Goal: Information Seeking & Learning: Learn about a topic

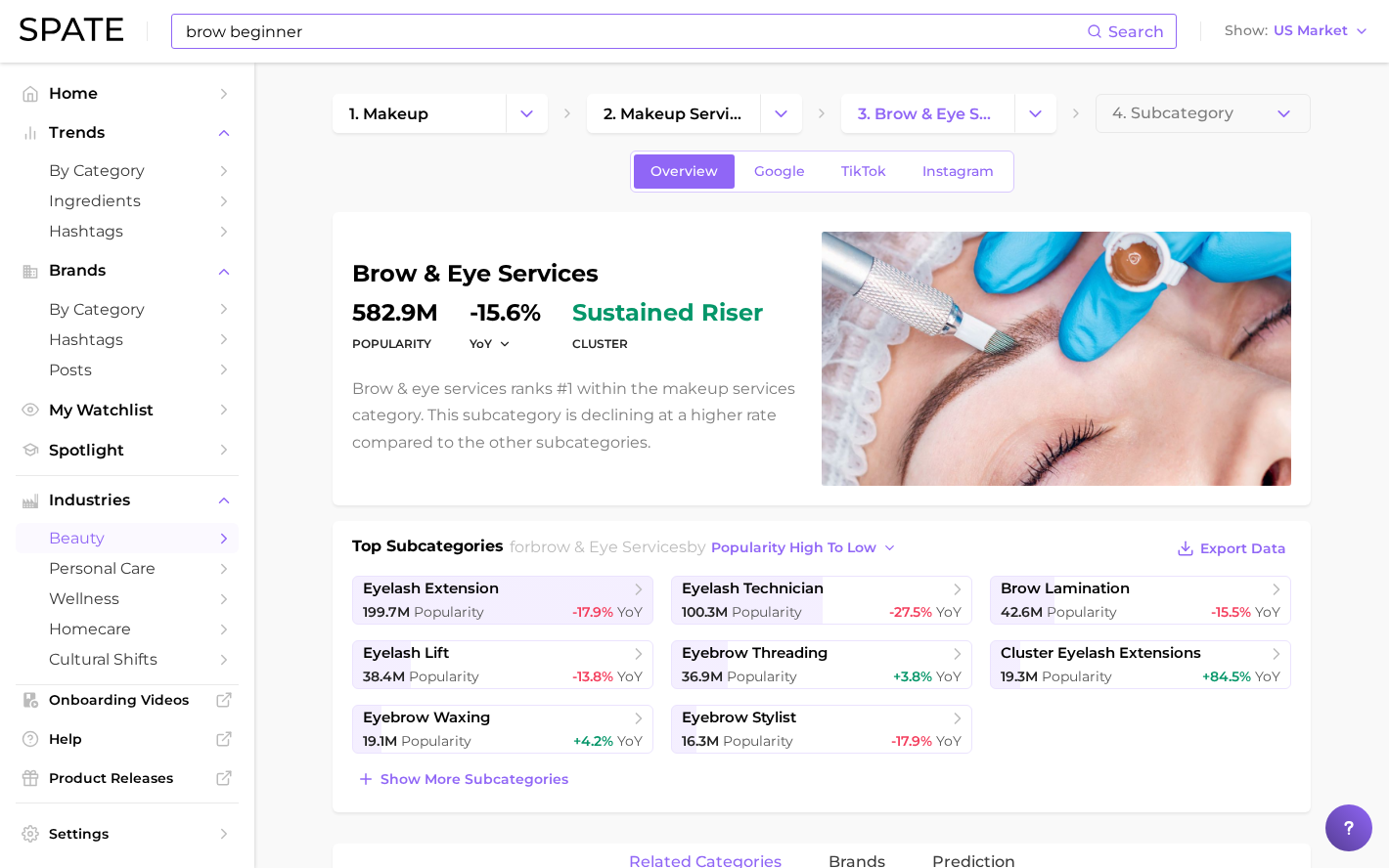
scroll to position [895, 0]
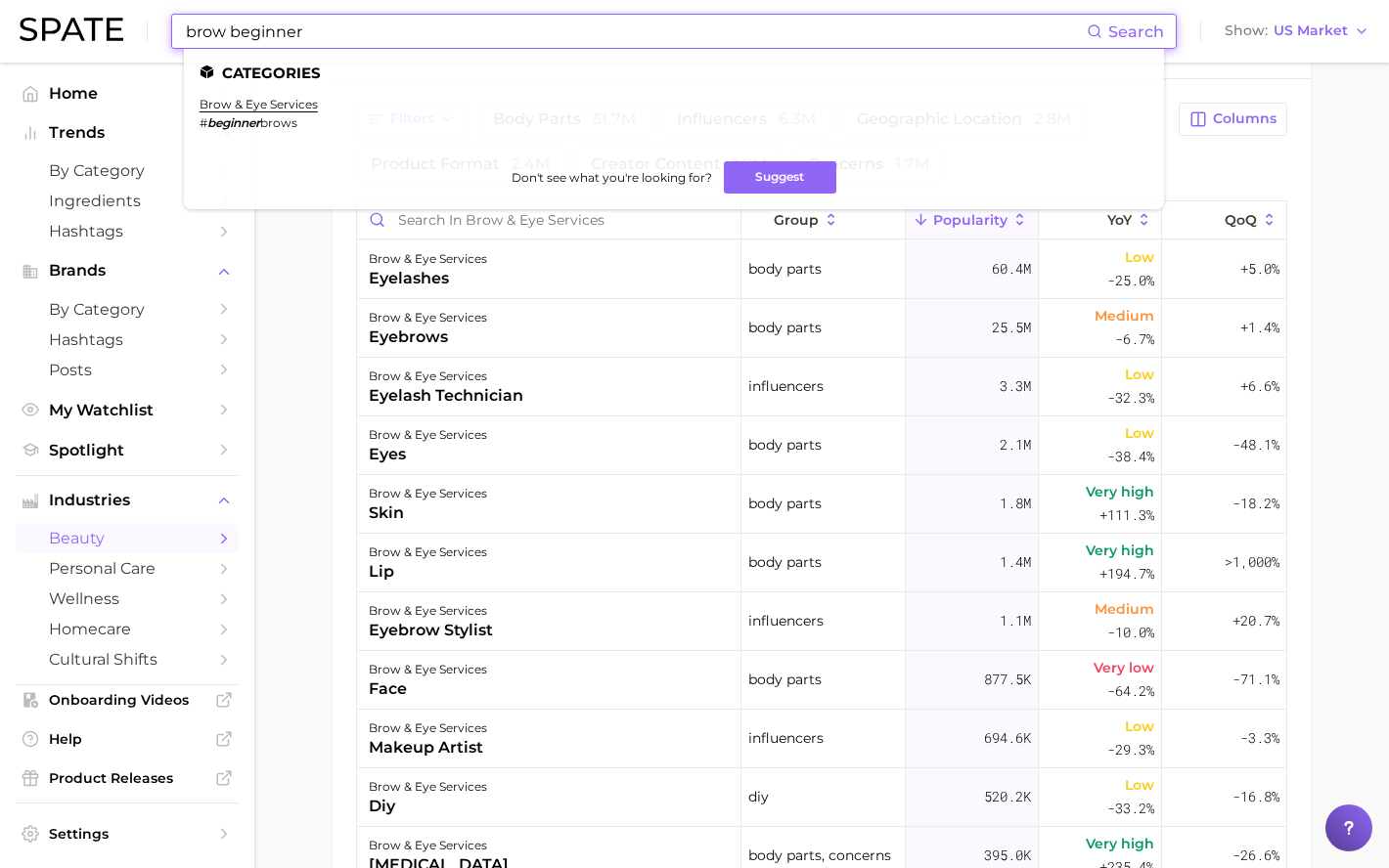
drag, startPoint x: 337, startPoint y: 29, endPoint x: 175, endPoint y: 13, distance: 162.8
click at [175, 13] on div "brow beginner Search Categories brow & eye services # beginner brows Don't see …" at bounding box center [695, 31] width 1350 height 62
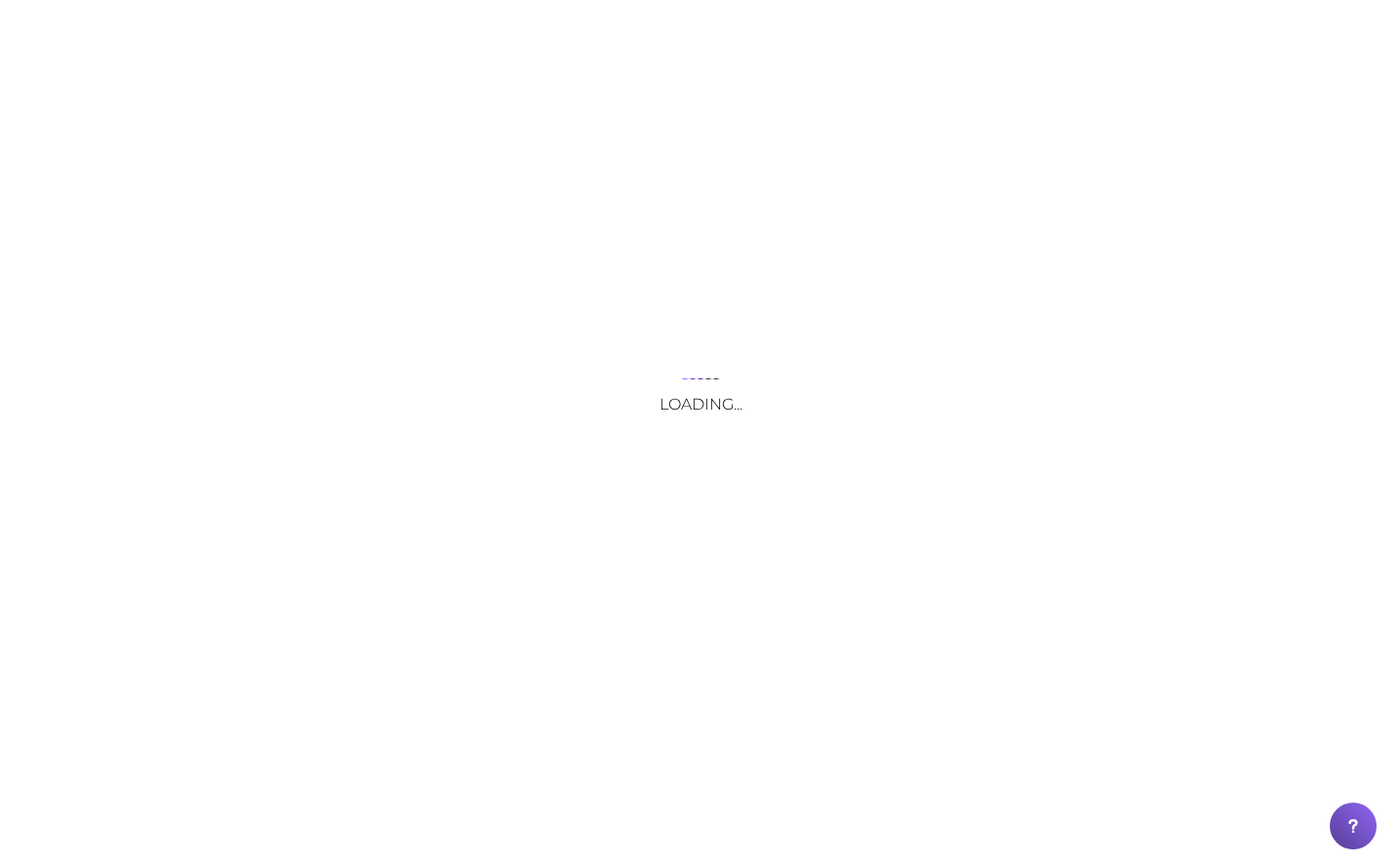
scroll to position [0, 0]
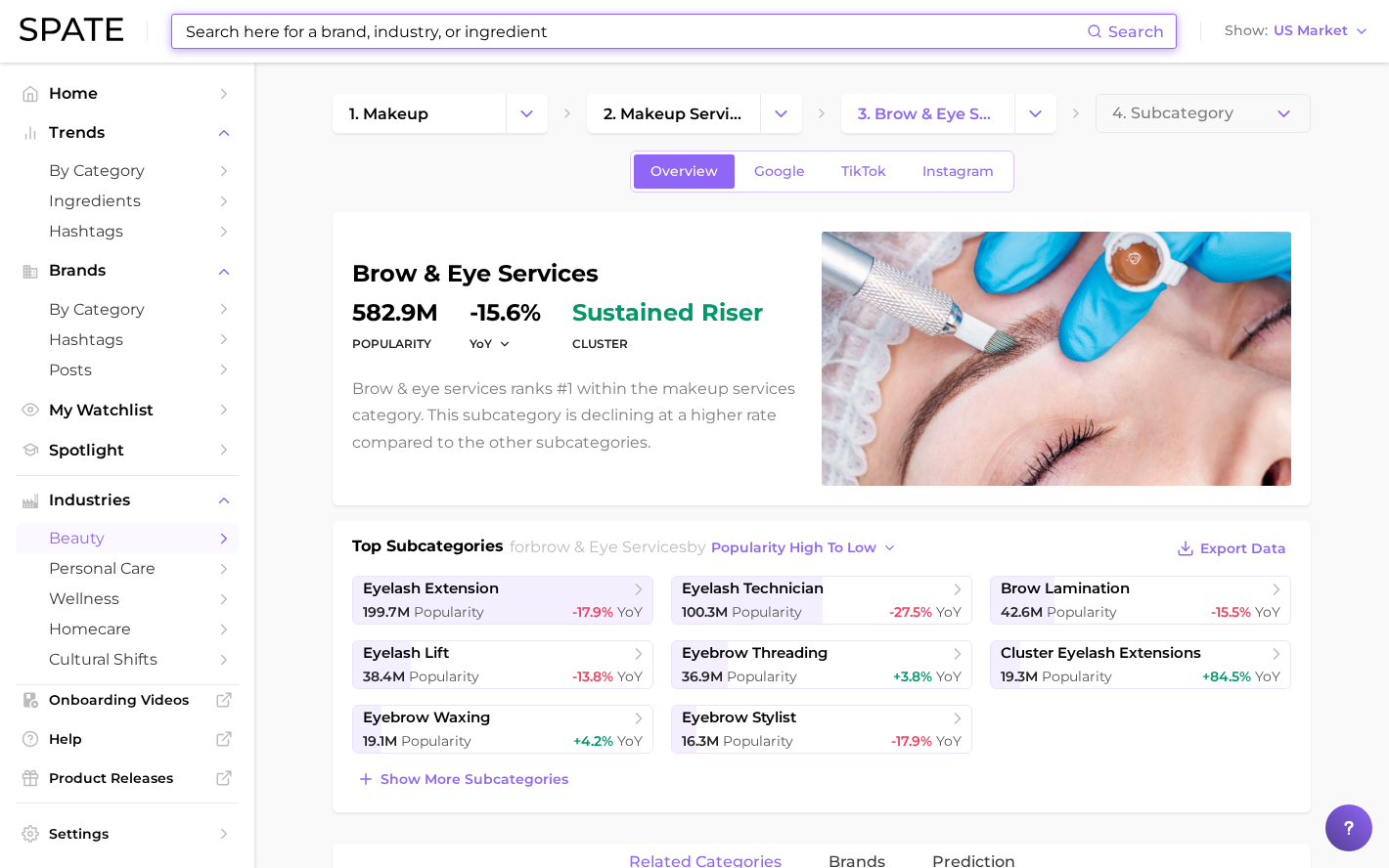
click at [450, 33] on input at bounding box center [636, 32] width 903 height 34
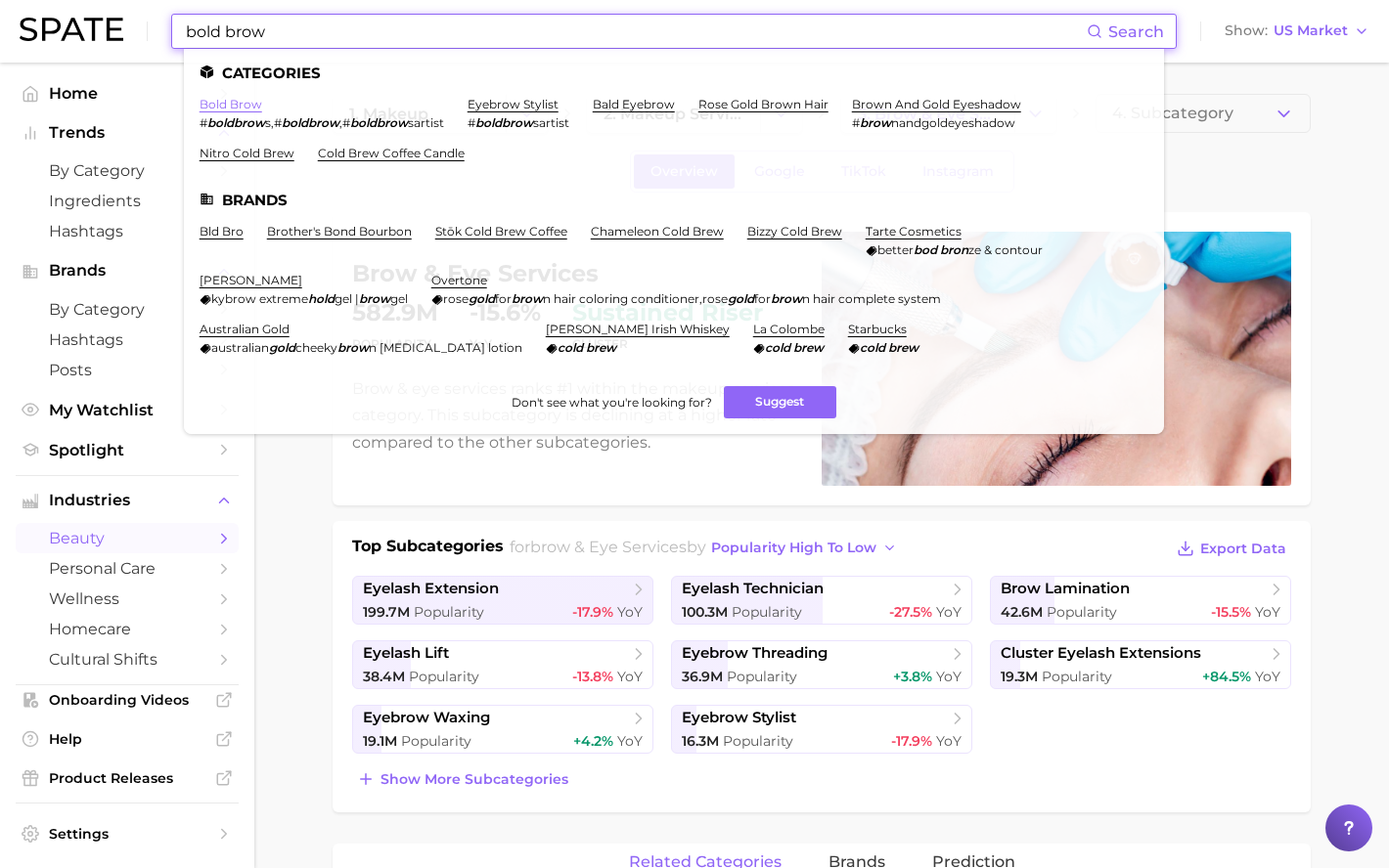
type input "bold brow"
click at [225, 110] on link "bold brow" at bounding box center [230, 104] width 62 height 15
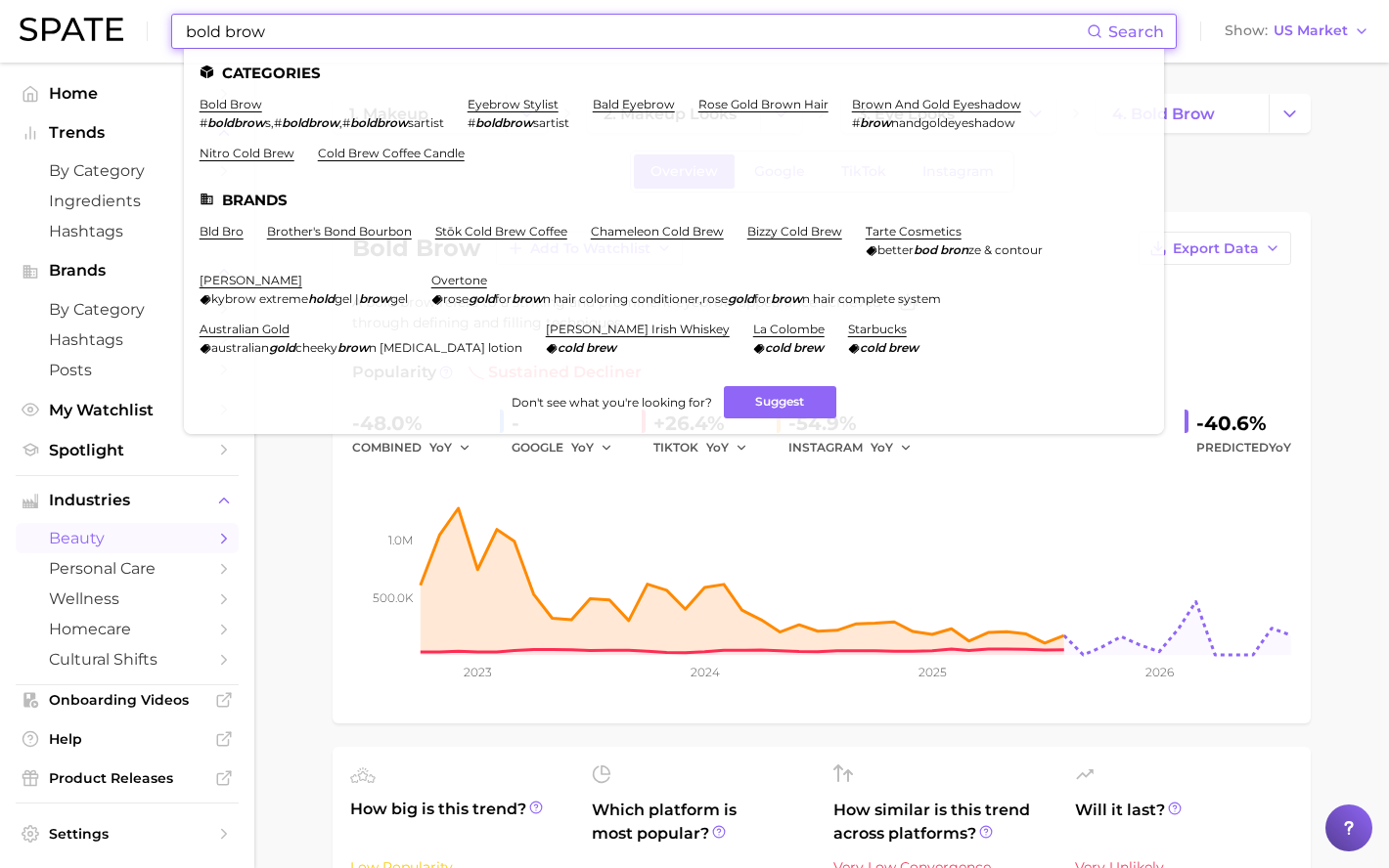
drag, startPoint x: 308, startPoint y: 27, endPoint x: 142, endPoint y: 18, distance: 166.2
click at [142, 18] on div "bold brow Search Categories bold brow # boldbrow s , # boldbrow , # boldbrow sa…" at bounding box center [695, 31] width 1350 height 62
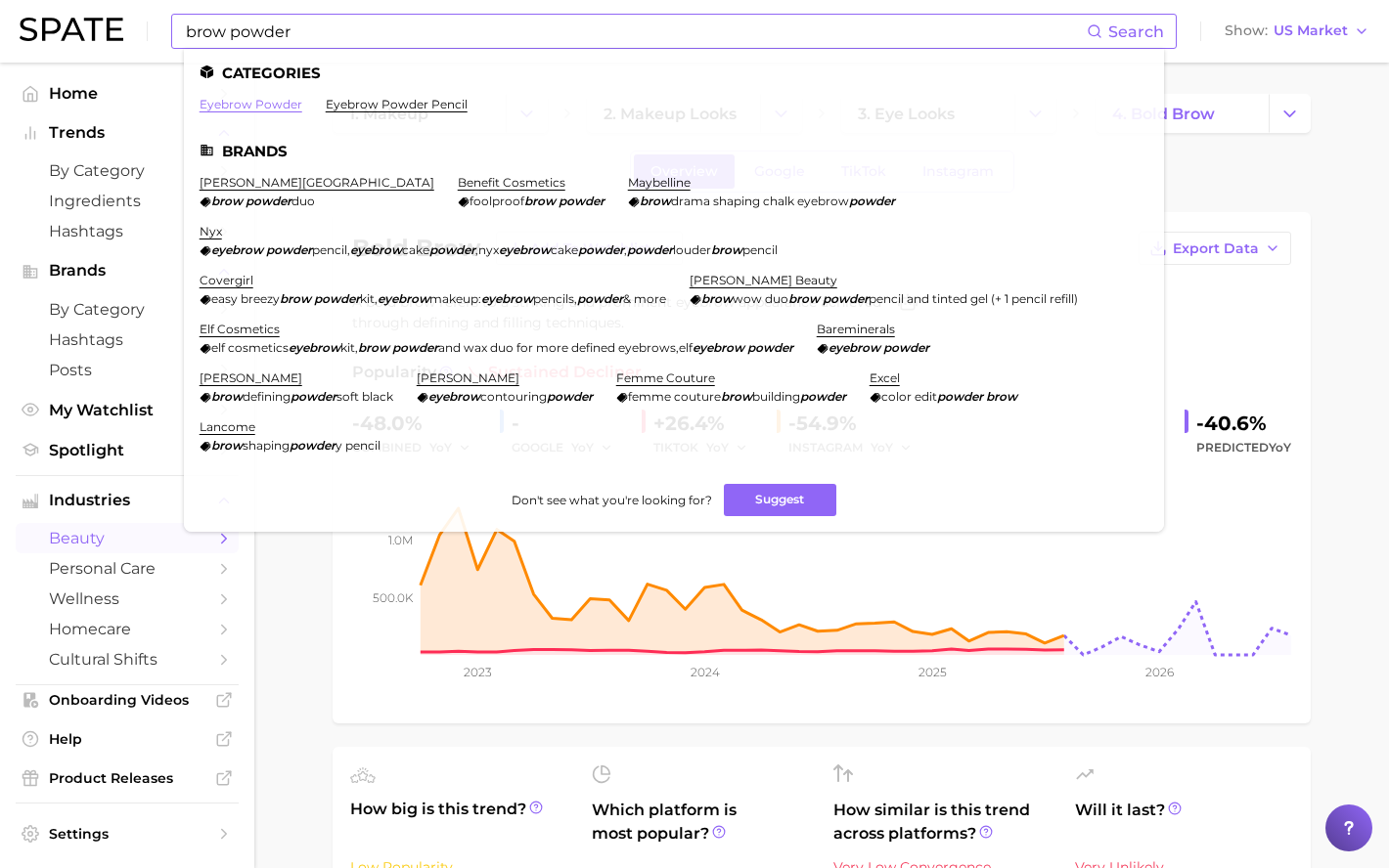
click at [267, 106] on link "eyebrow powder" at bounding box center [251, 104] width 103 height 15
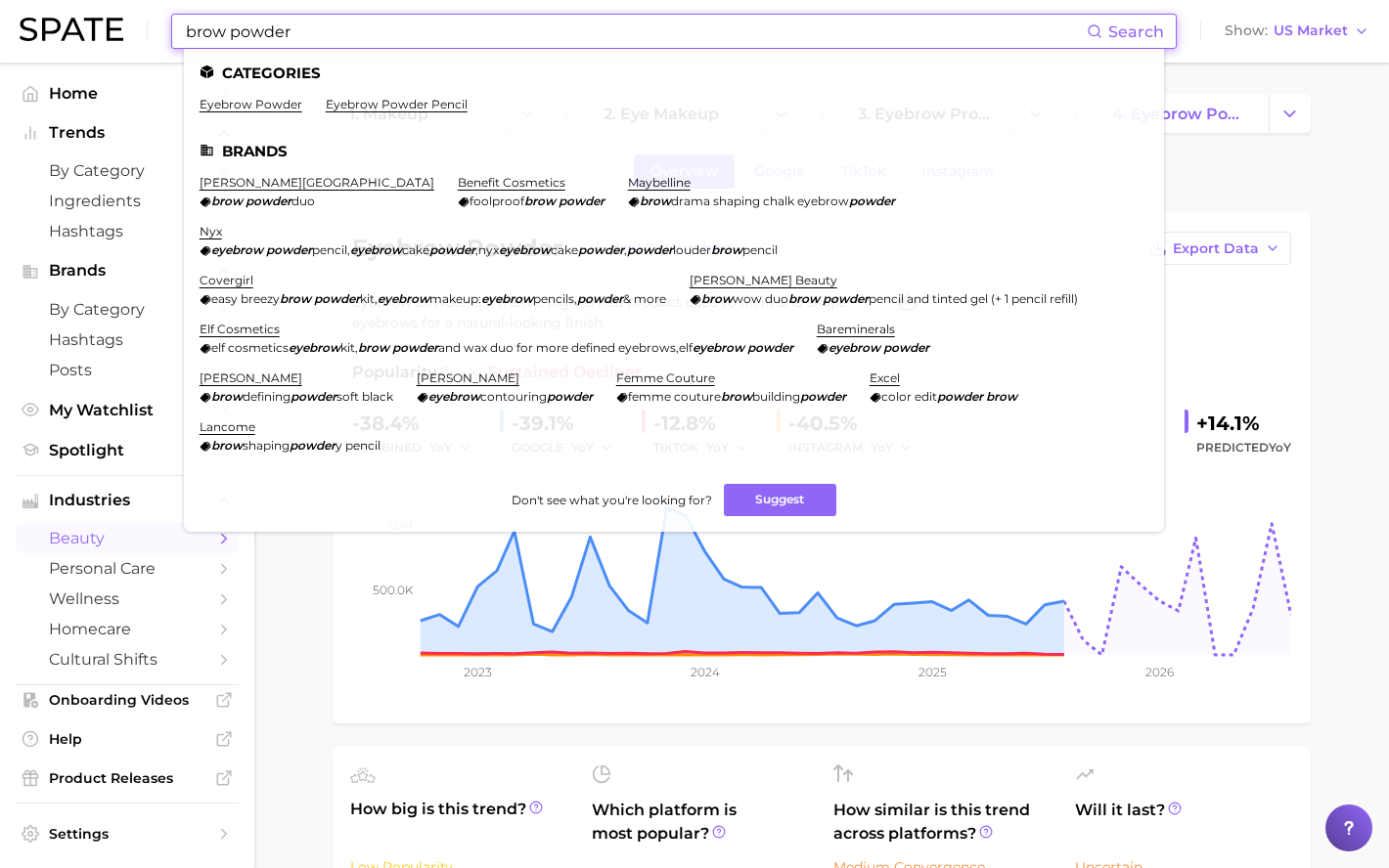
drag, startPoint x: 313, startPoint y: 30, endPoint x: 234, endPoint y: 30, distance: 79.0
click at [234, 30] on input "brow powder" at bounding box center [636, 32] width 903 height 34
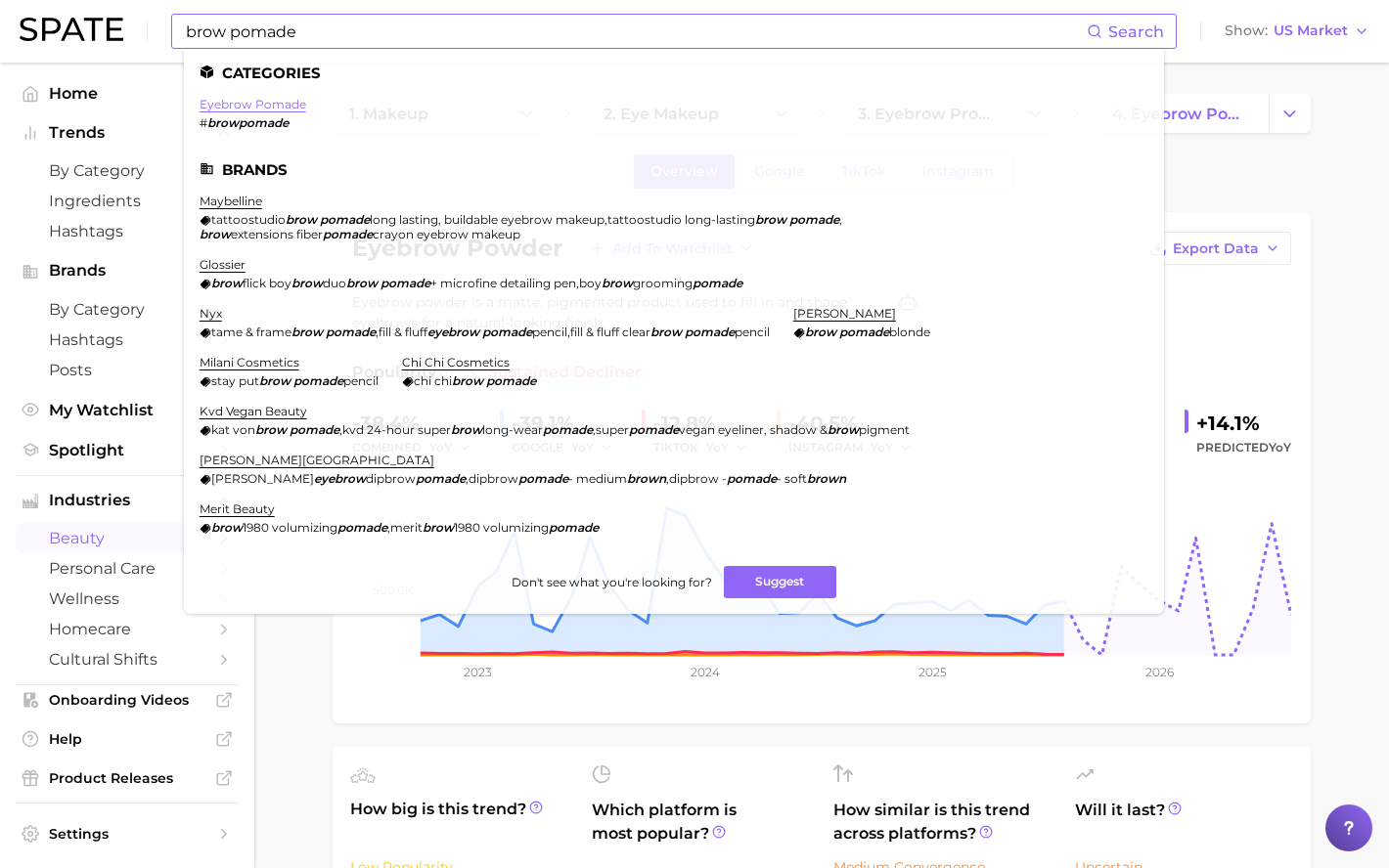
click at [258, 106] on link "eyebrow pomade" at bounding box center [253, 104] width 107 height 15
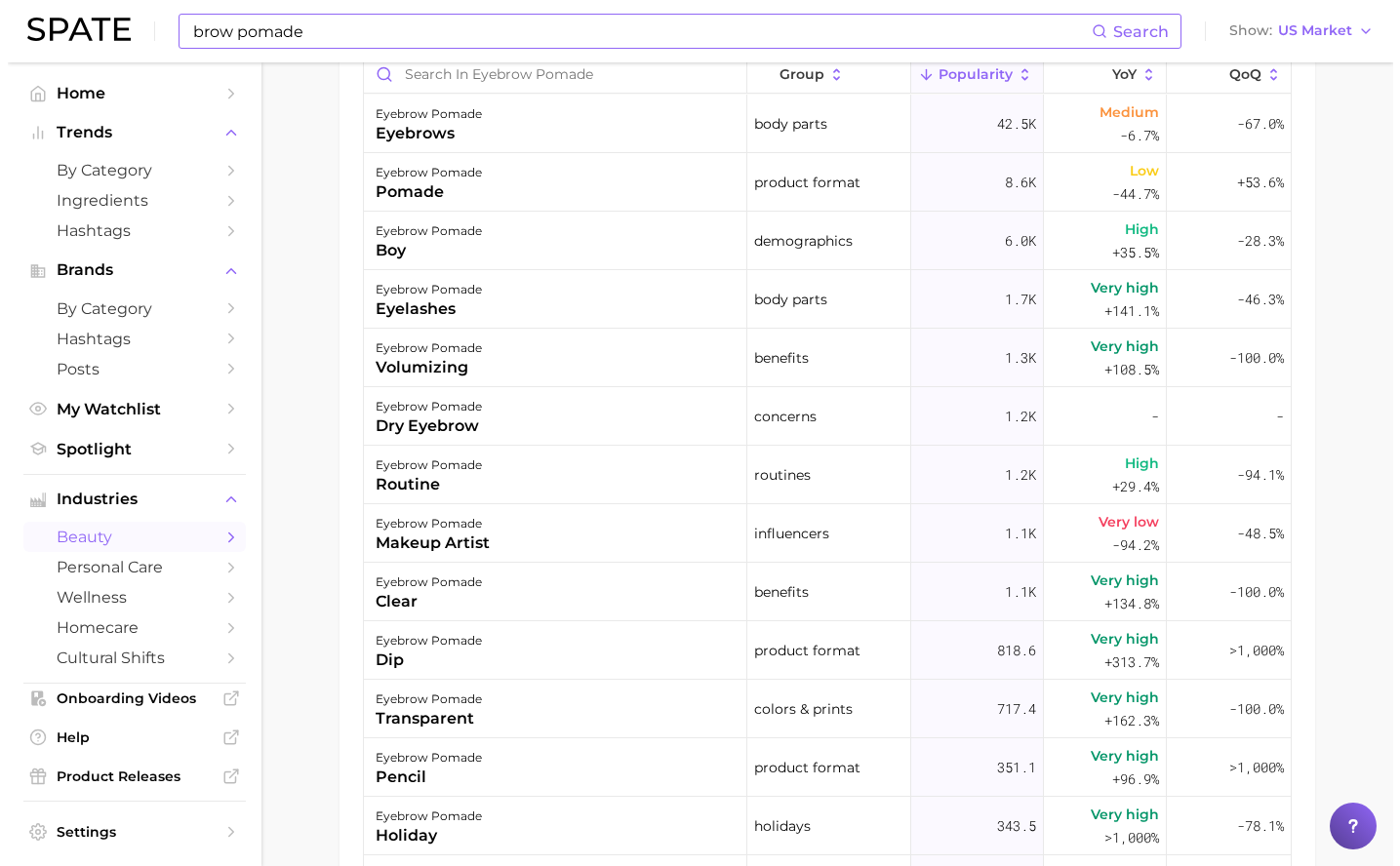
scroll to position [1340, 0]
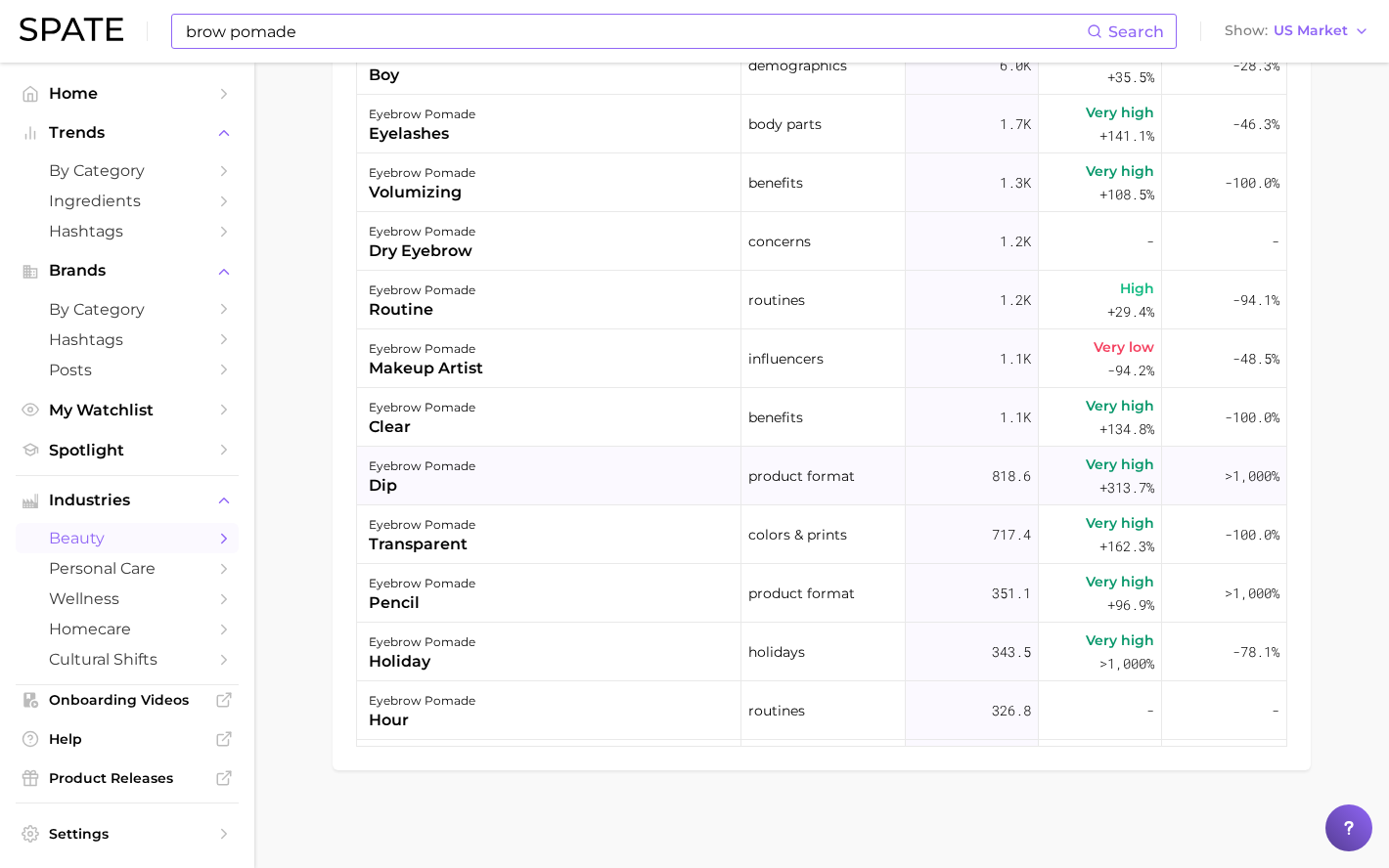
click at [419, 474] on div "eyebrow pomade" at bounding box center [422, 467] width 107 height 24
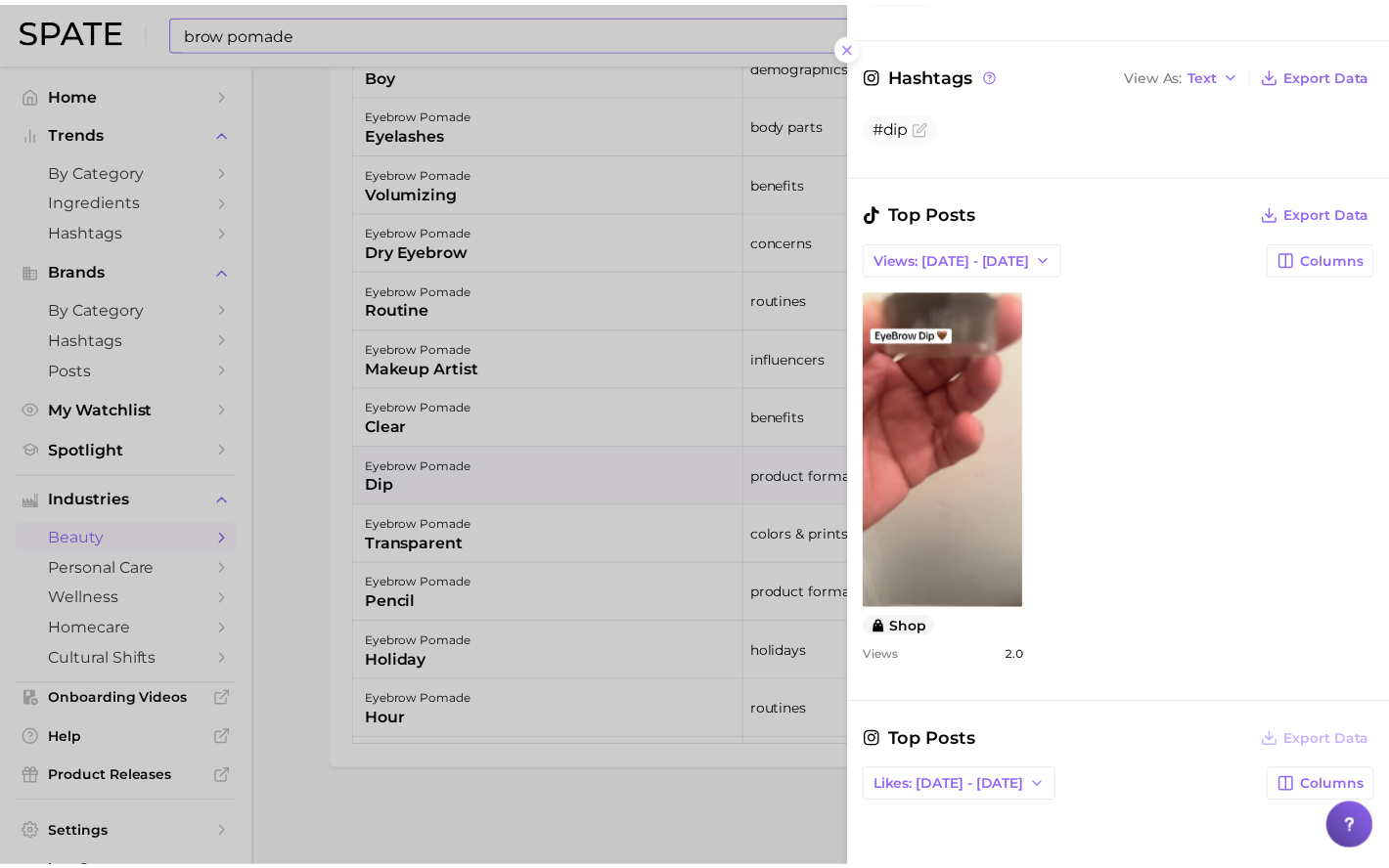
scroll to position [587, 0]
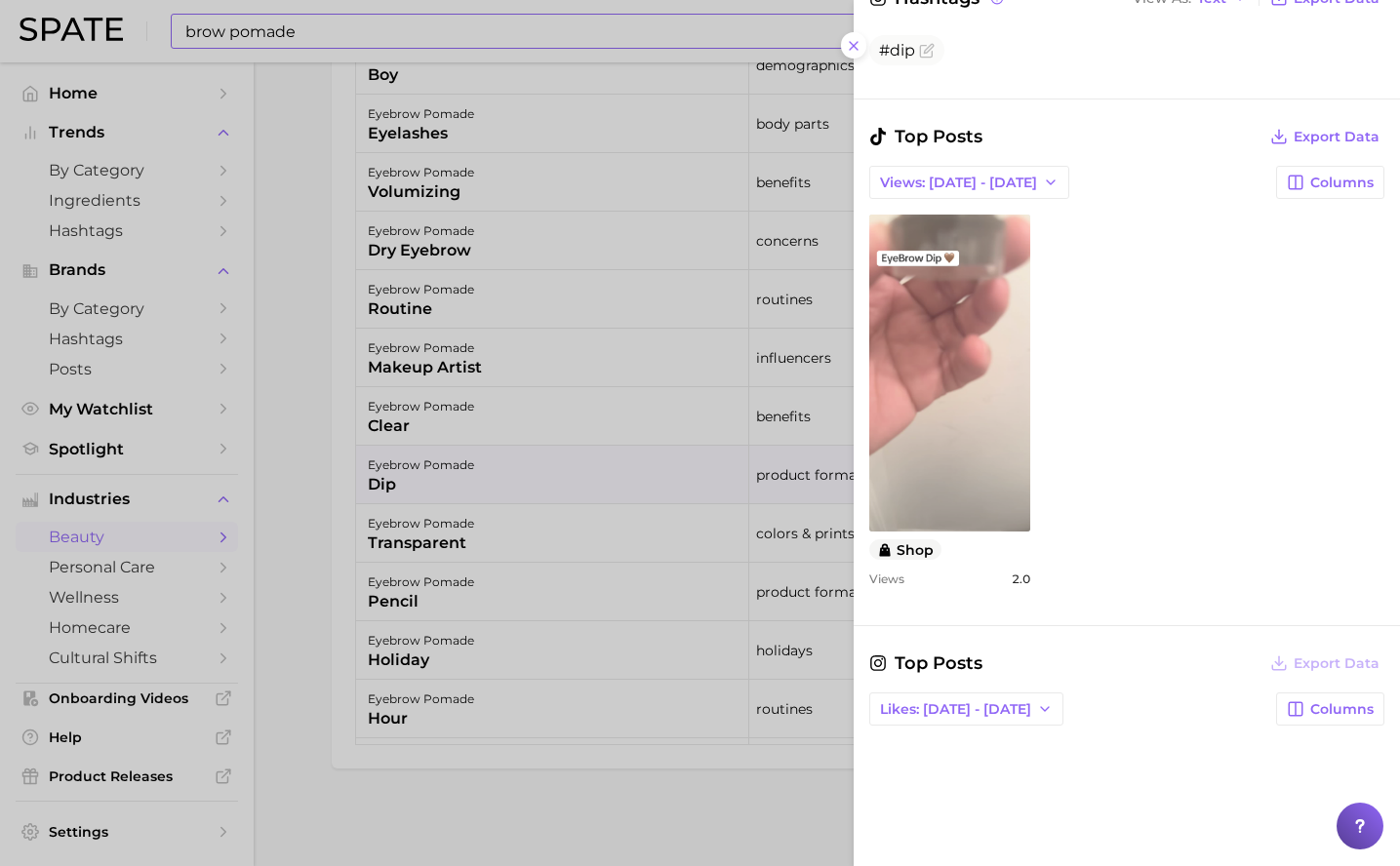
click at [919, 401] on link "view post on TikTok" at bounding box center [949, 373] width 161 height 317
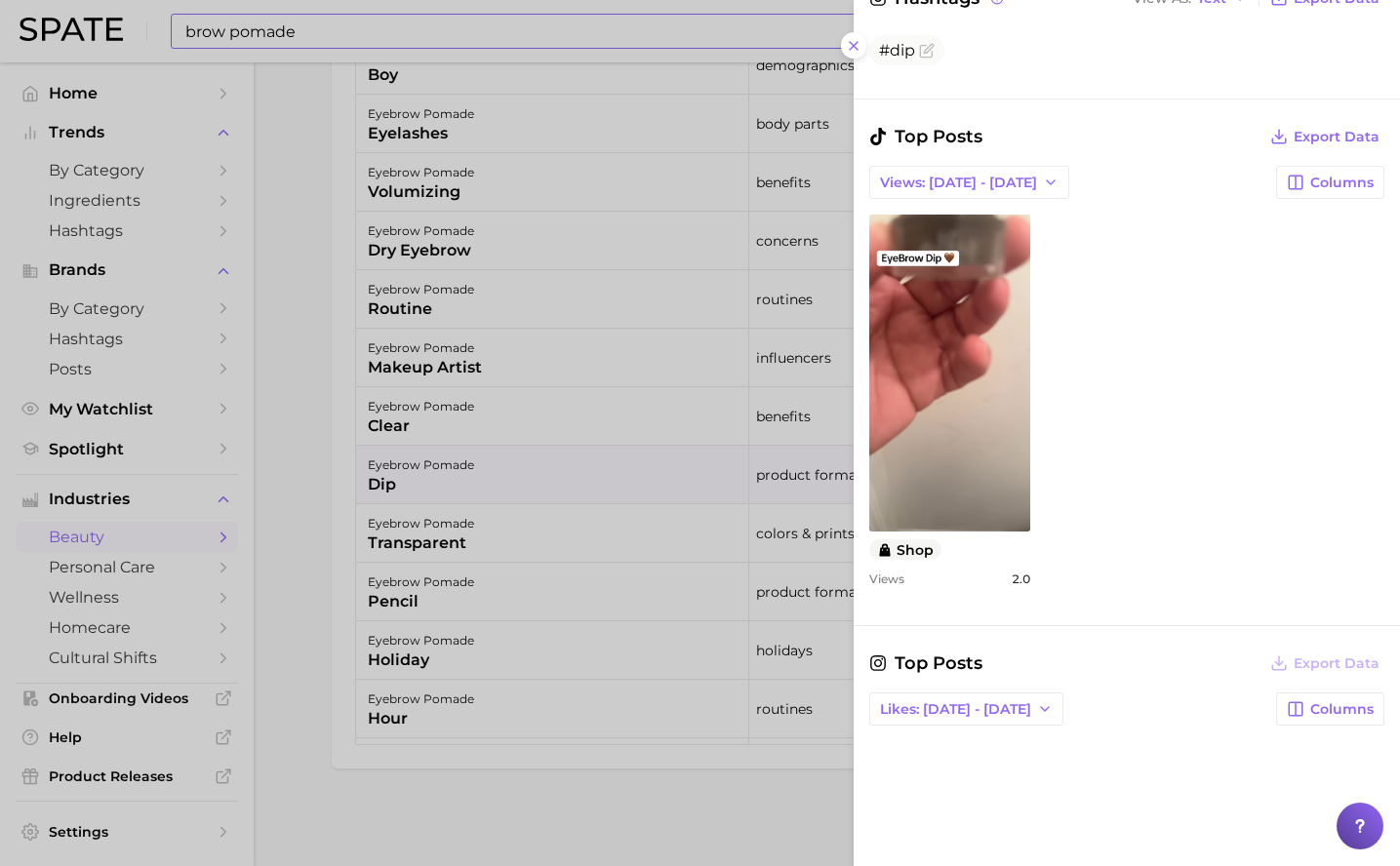
click at [314, 391] on div at bounding box center [700, 433] width 1400 height 866
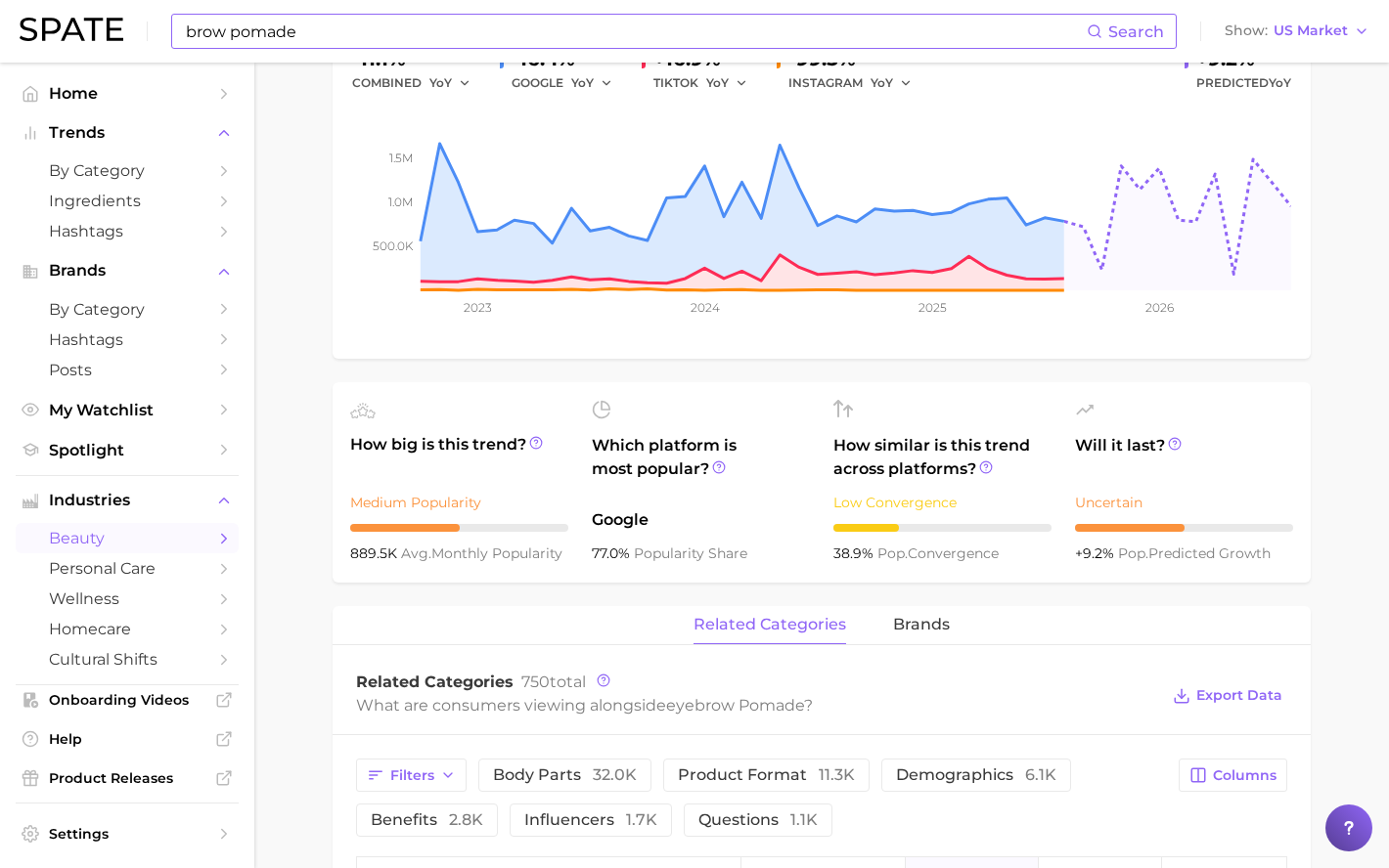
scroll to position [0, 0]
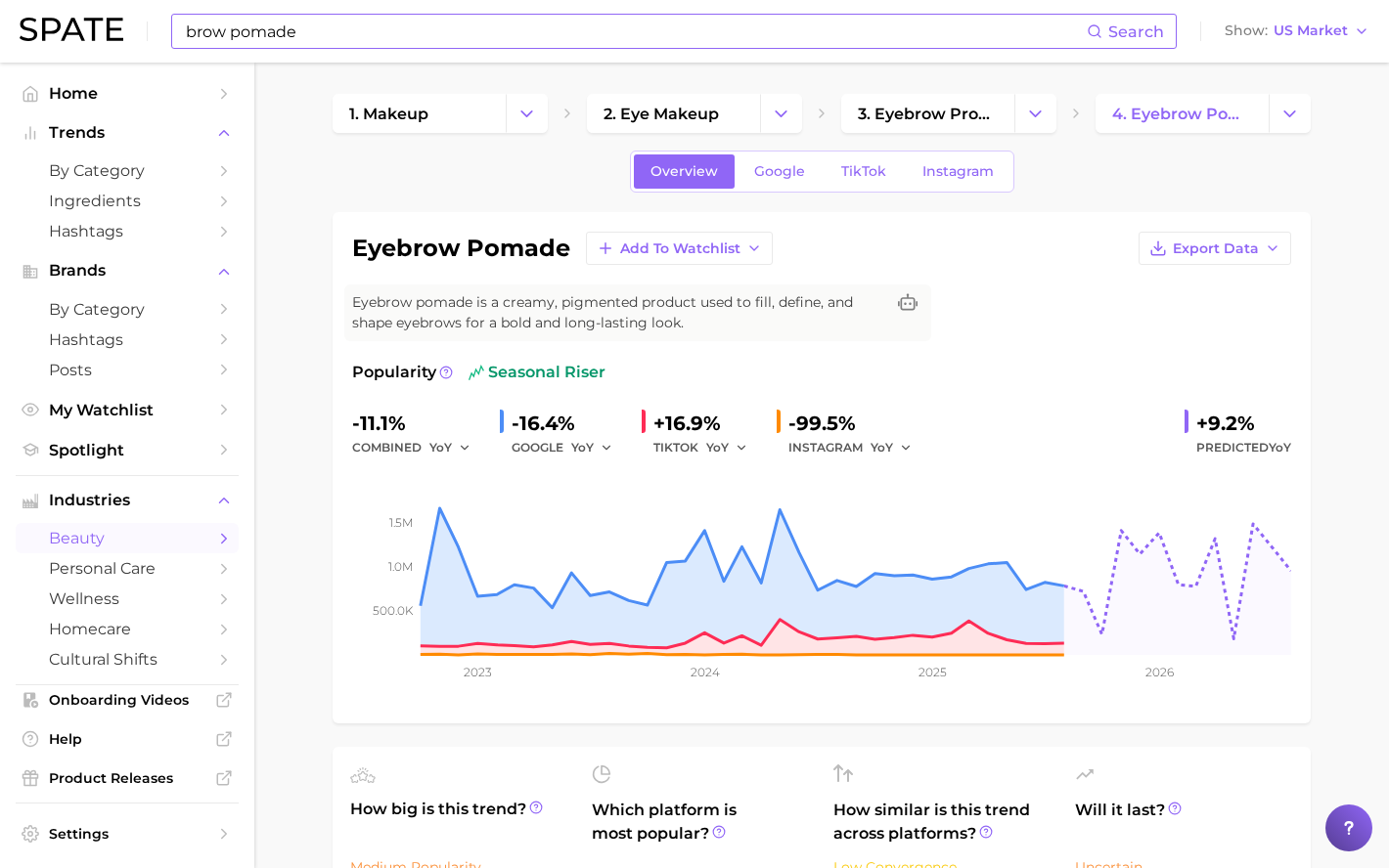
click at [252, 36] on input "brow pomade" at bounding box center [636, 32] width 903 height 34
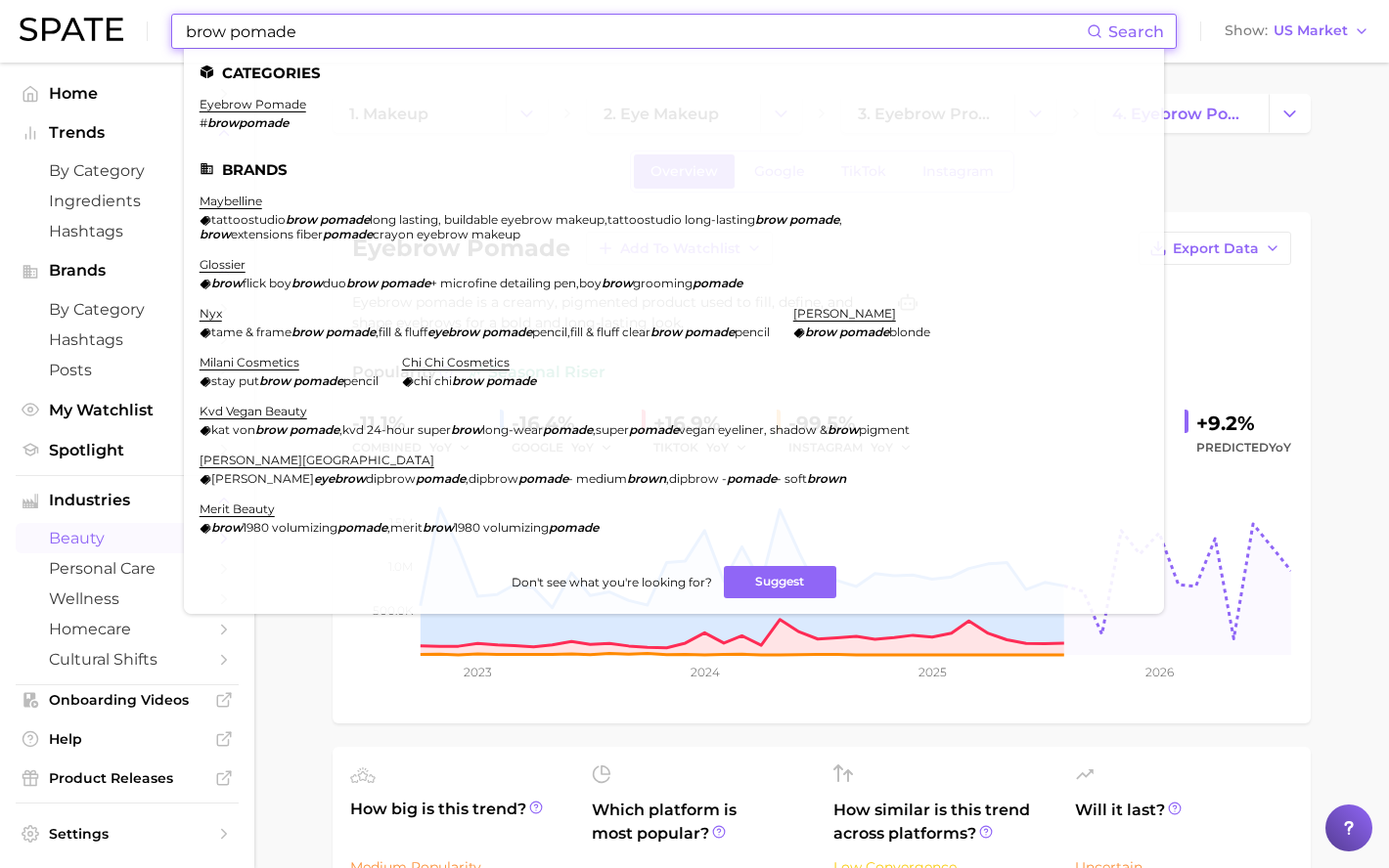
click at [252, 36] on input "brow pomade" at bounding box center [636, 32] width 903 height 34
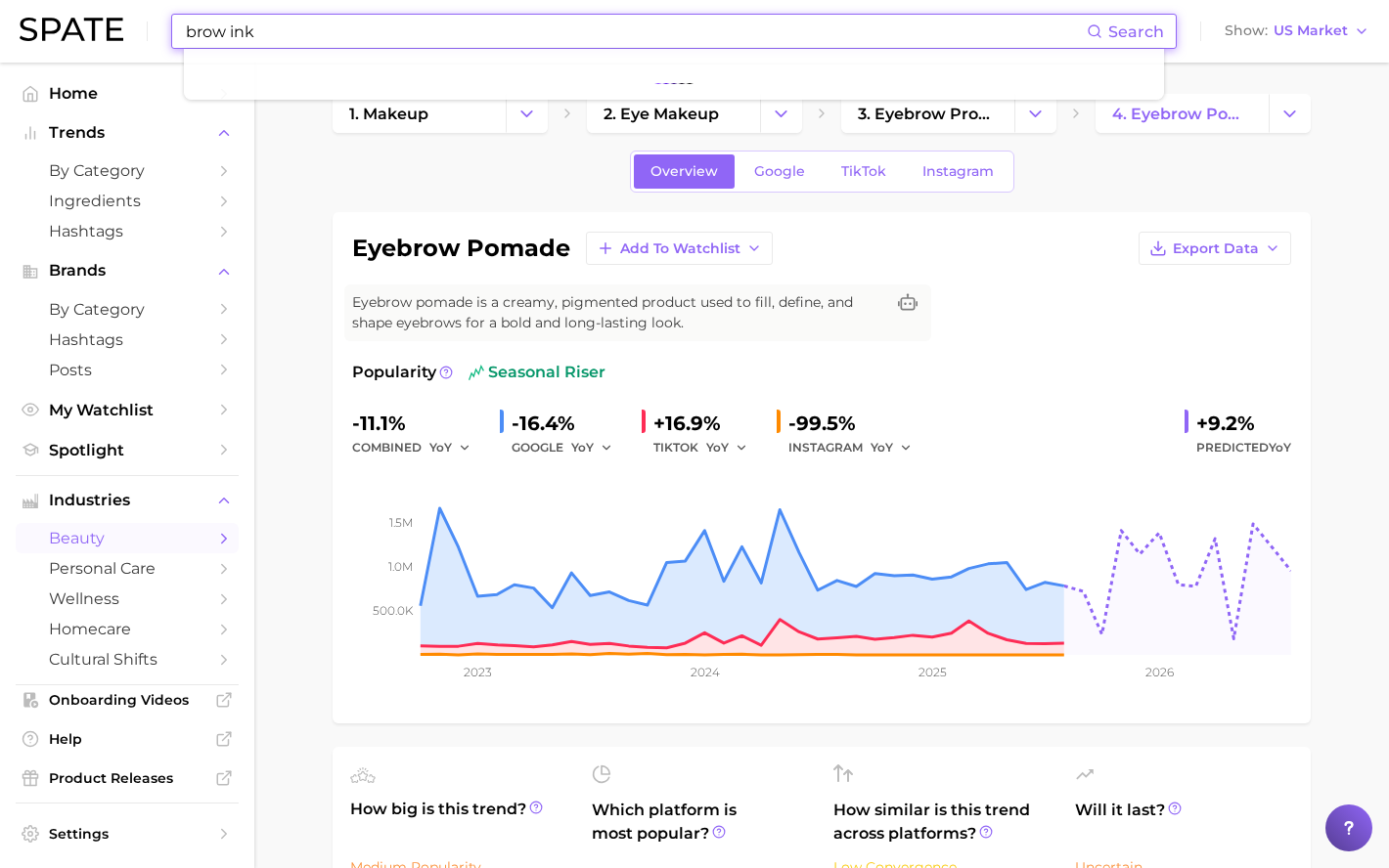
type input "brow ink"
